Goal: Find specific page/section: Find specific page/section

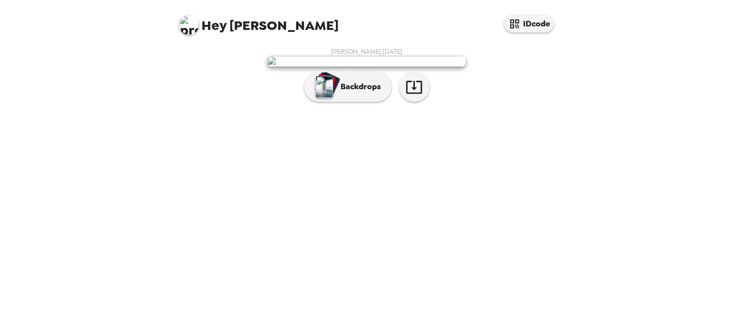
click at [524, 107] on div "[PERSON_NAME] , [DATE] Backdrops" at bounding box center [366, 76] width 379 height 59
click at [489, 107] on div "[PERSON_NAME] , [DATE] Backdrops" at bounding box center [366, 76] width 379 height 59
click at [429, 102] on div "Backdrops" at bounding box center [366, 87] width 199 height 30
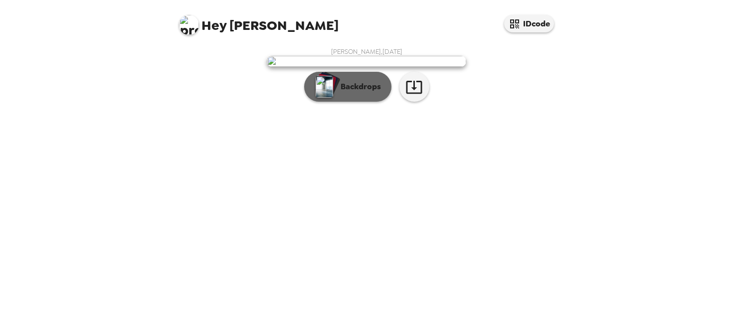
click at [349, 93] on p "Backdrops" at bounding box center [357, 87] width 45 height 12
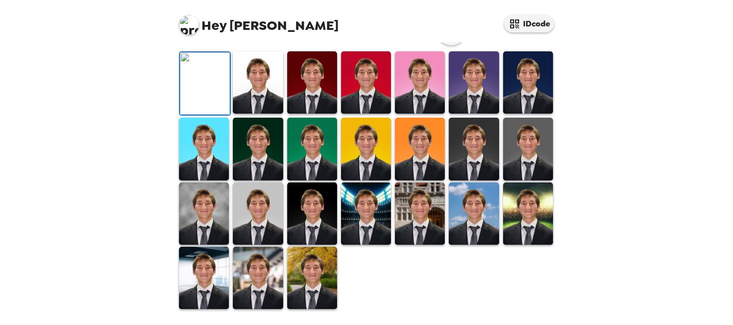
click at [266, 180] on img at bounding box center [258, 149] width 50 height 62
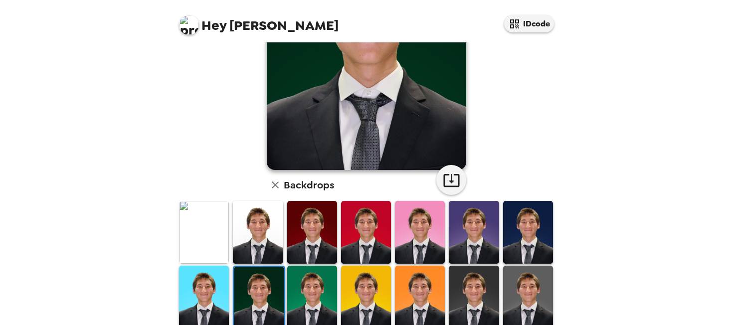
click at [270, 263] on img at bounding box center [258, 232] width 50 height 62
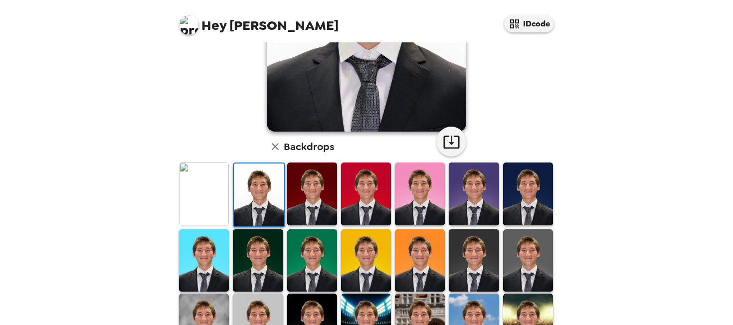
scroll to position [175, 0]
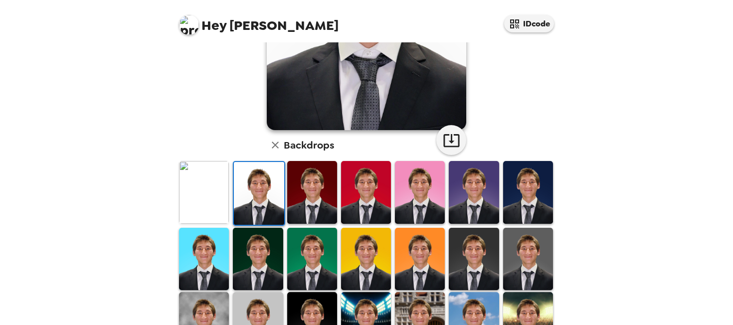
click at [507, 193] on img at bounding box center [528, 192] width 50 height 62
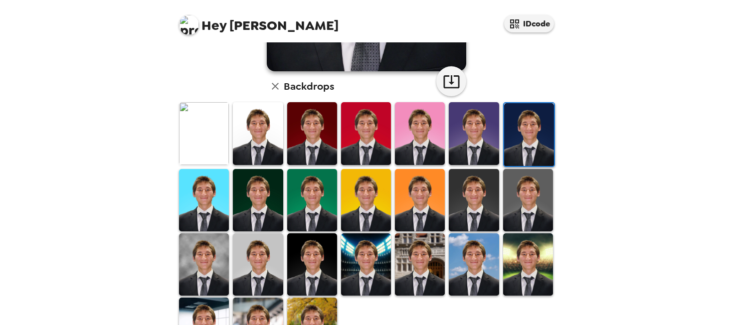
scroll to position [234, 0]
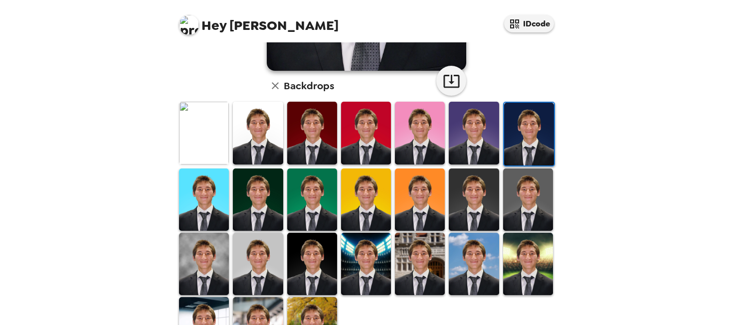
click at [521, 253] on img at bounding box center [528, 264] width 50 height 62
